Goal: Transaction & Acquisition: Subscribe to service/newsletter

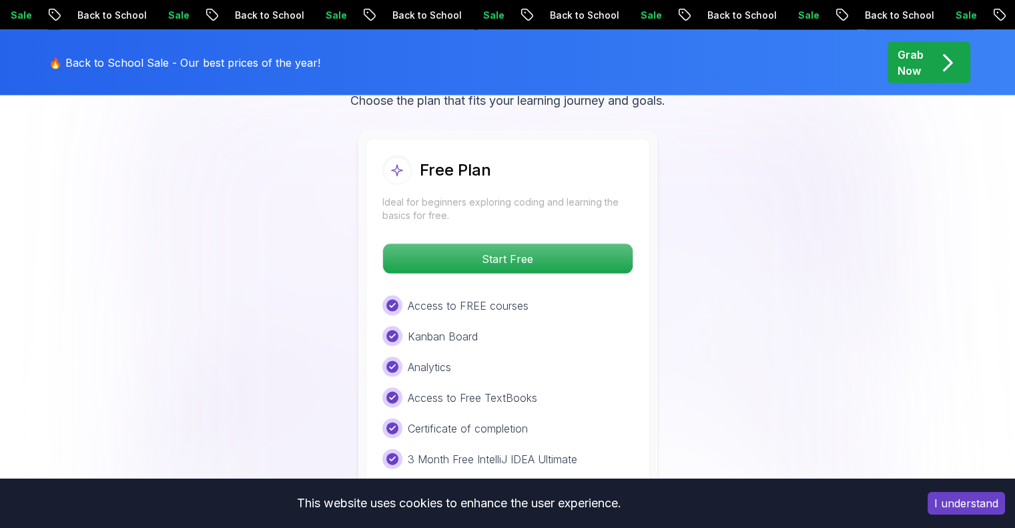
scroll to position [2736, 0]
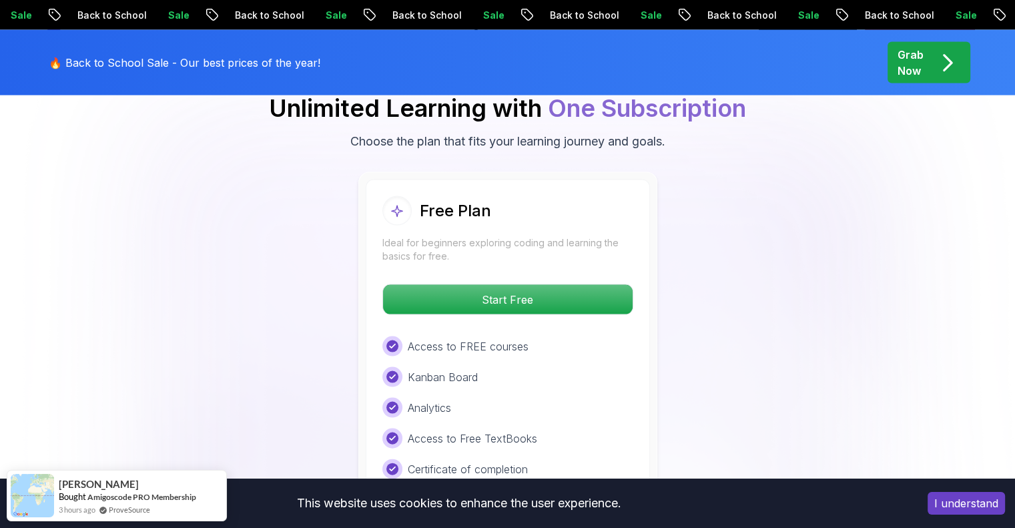
click at [697, 153] on body "Sale Back to School Sale Back to School Sale Back to School Sale Back to School…" at bounding box center [507, 333] width 1015 height 6139
click at [977, 504] on button "I understand" at bounding box center [966, 503] width 77 height 23
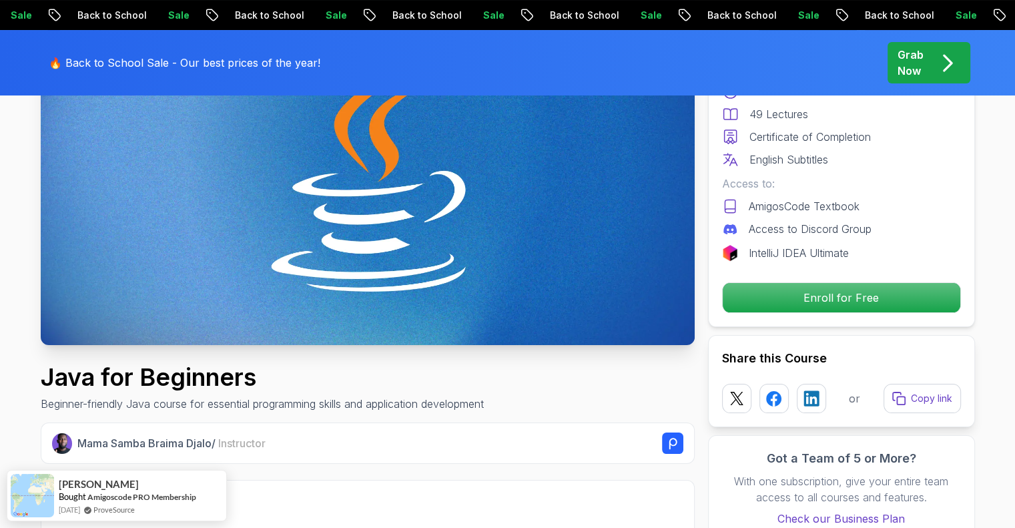
scroll to position [0, 0]
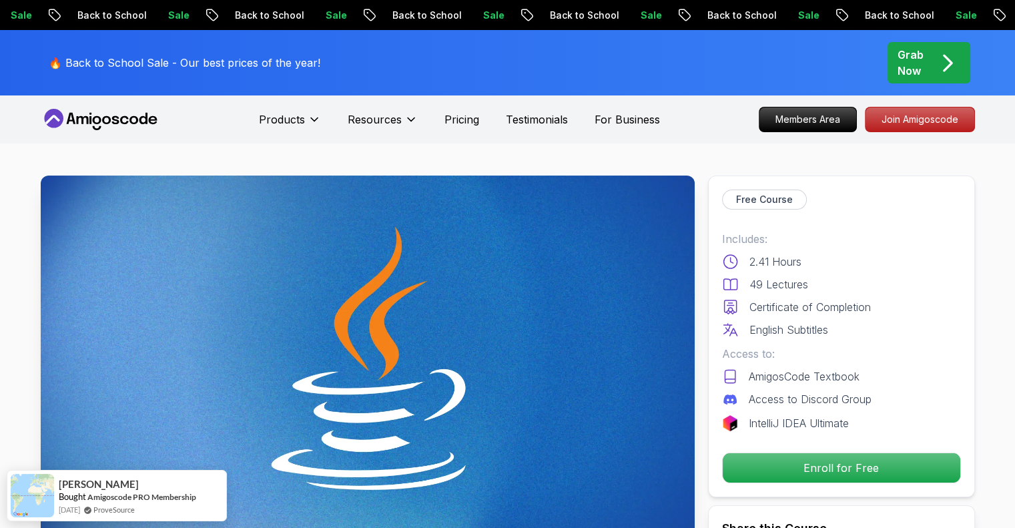
click at [103, 112] on icon at bounding box center [101, 119] width 120 height 21
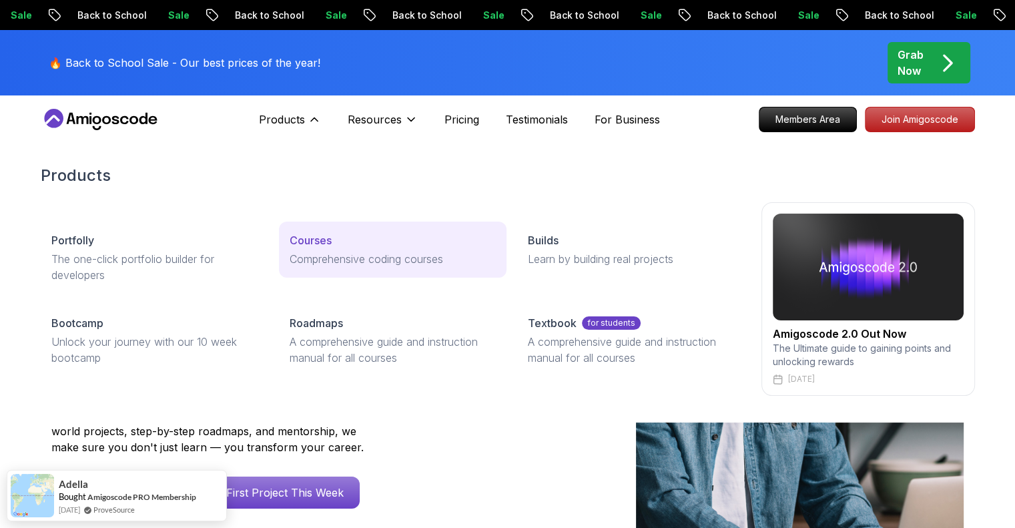
click at [315, 249] on link "Courses Comprehensive coding courses" at bounding box center [393, 250] width 228 height 56
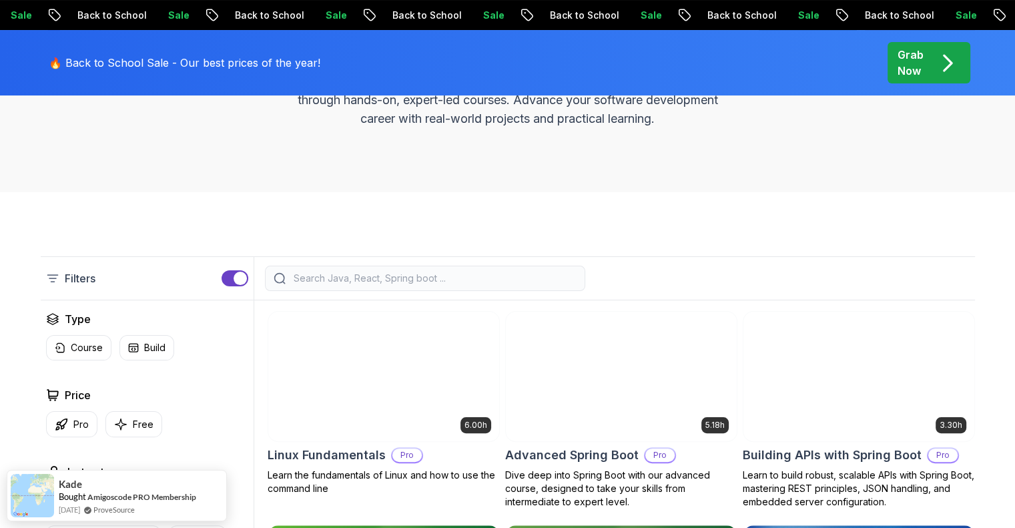
scroll to position [334, 0]
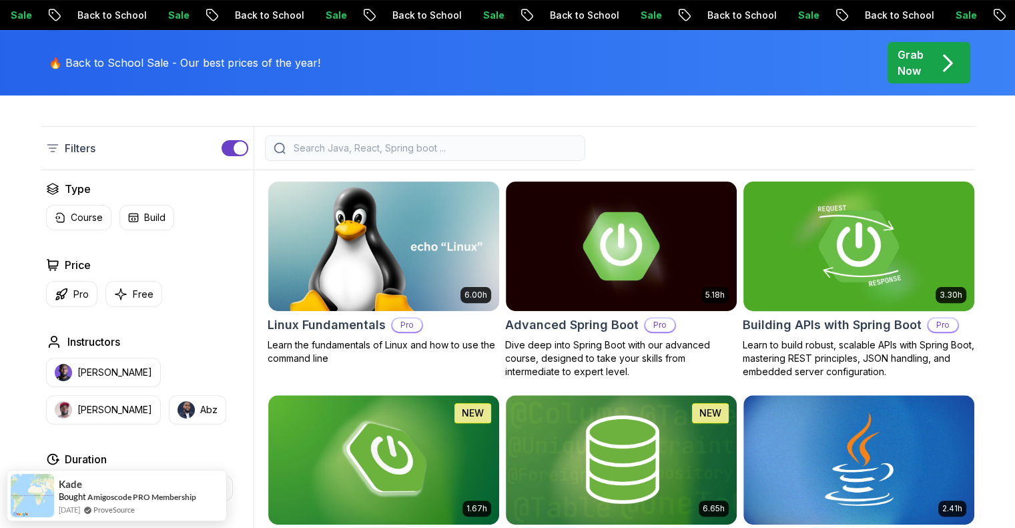
click at [811, 278] on img at bounding box center [858, 245] width 242 height 135
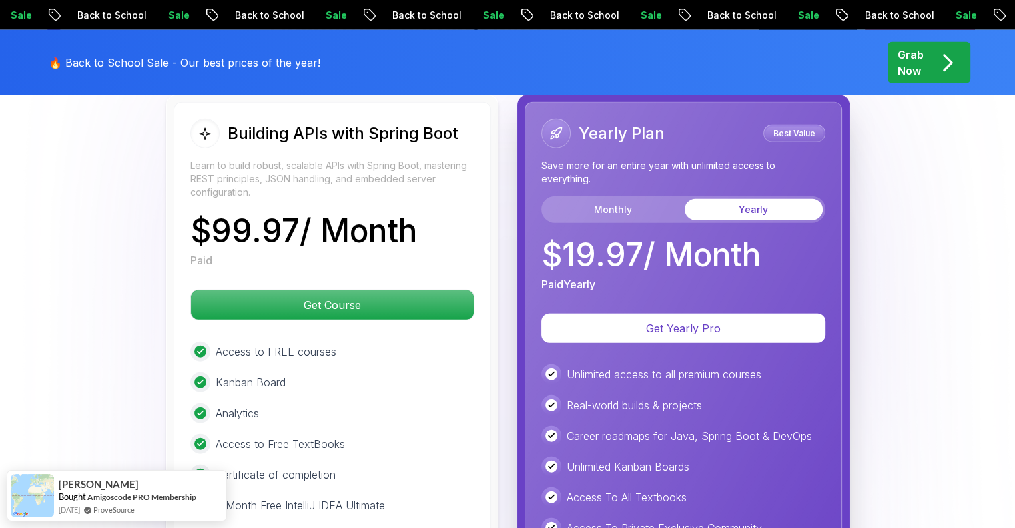
scroll to position [3176, 0]
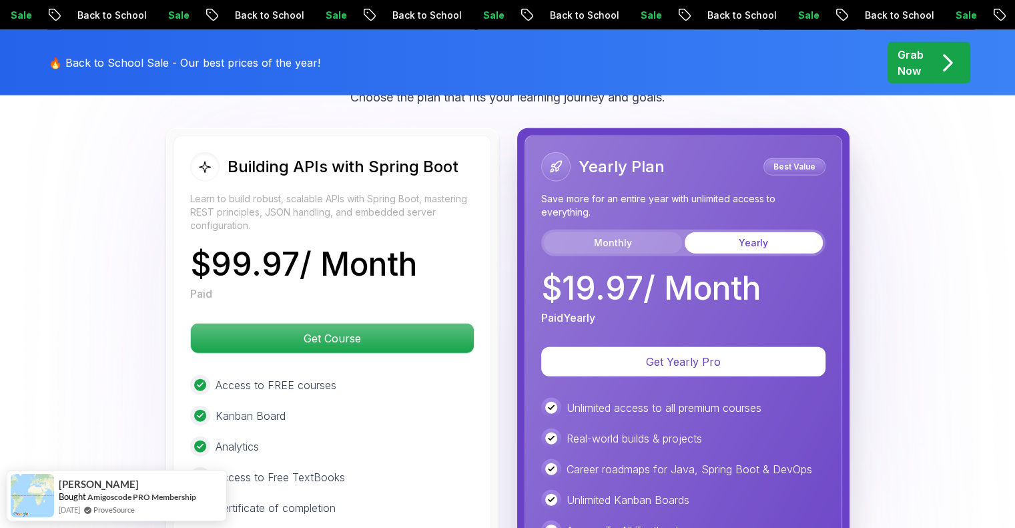
click at [603, 232] on button "Monthly" at bounding box center [613, 242] width 138 height 21
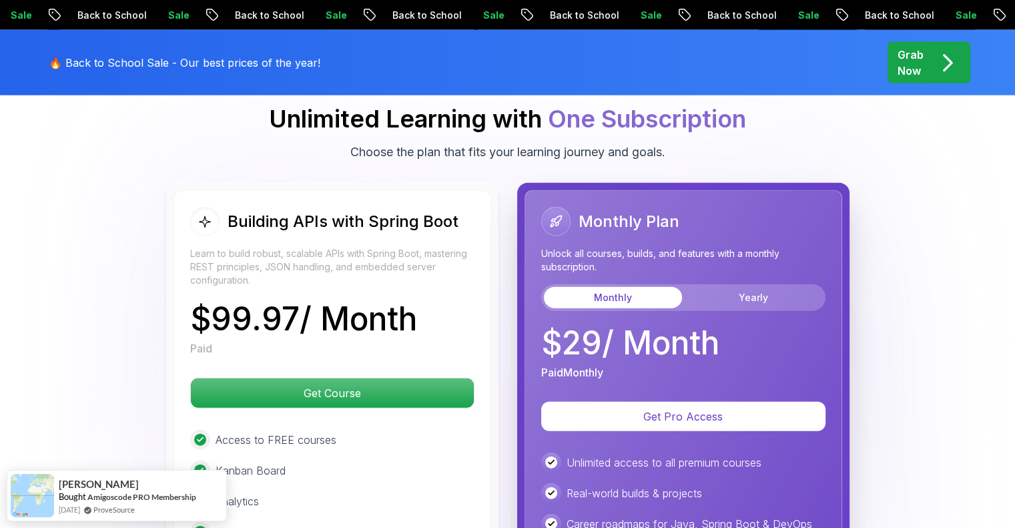
scroll to position [3110, 0]
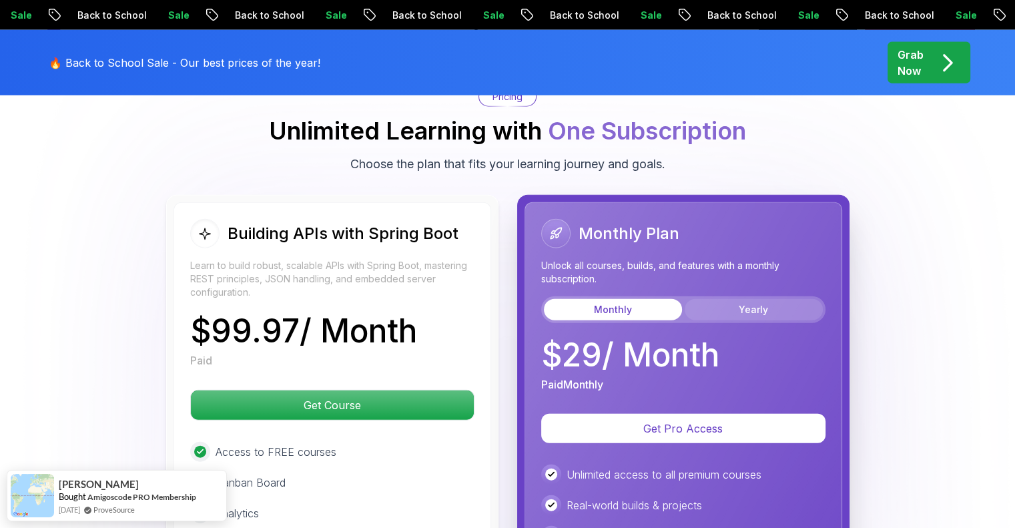
click at [725, 299] on button "Yearly" at bounding box center [754, 309] width 138 height 21
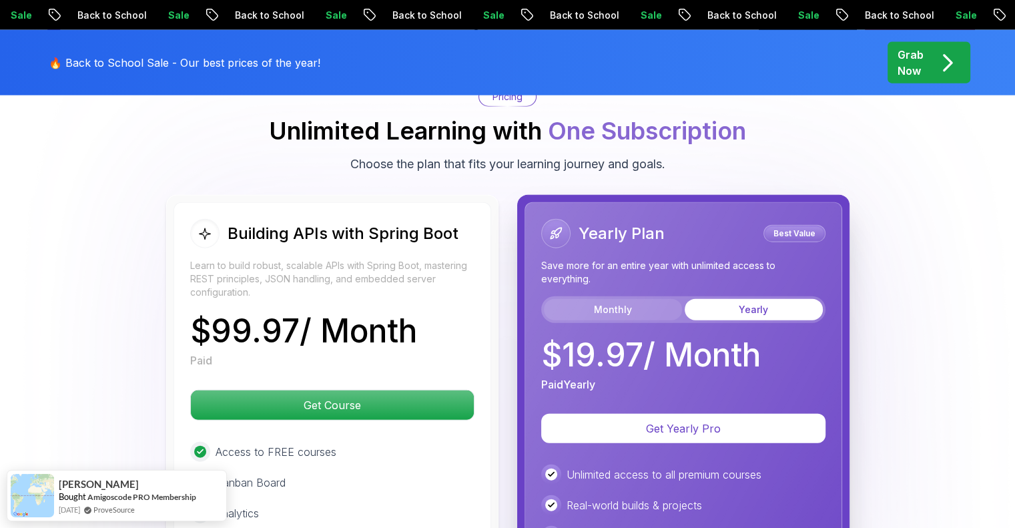
click at [651, 299] on button "Monthly" at bounding box center [613, 309] width 138 height 21
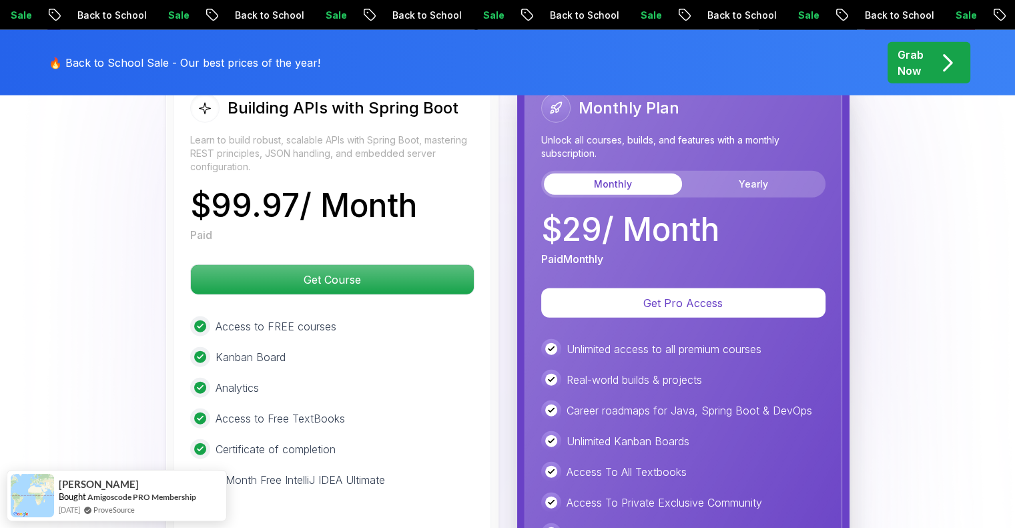
scroll to position [3243, 0]
